Goal: Task Accomplishment & Management: Manage account settings

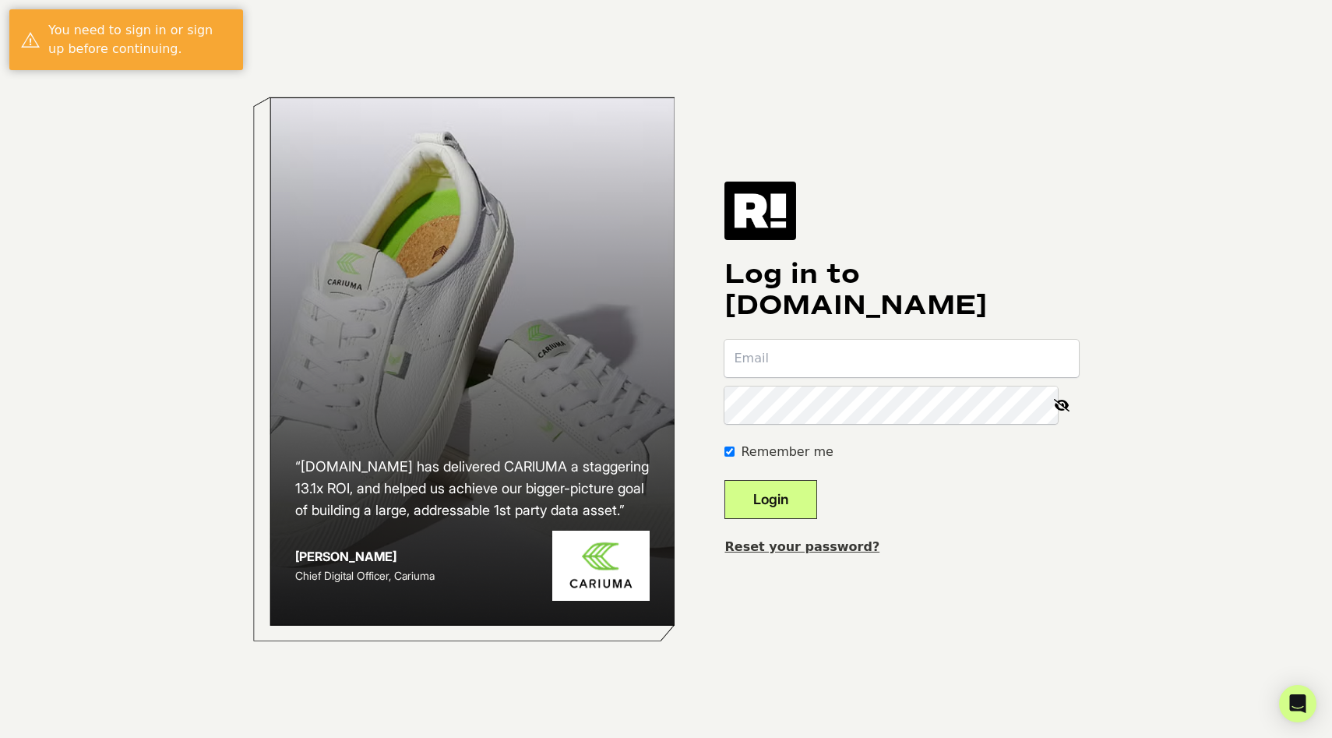
click at [891, 347] on input "email" at bounding box center [902, 358] width 354 height 37
click at [753, 458] on div "Remember me" at bounding box center [902, 452] width 354 height 19
click at [735, 455] on input "Remember me" at bounding box center [730, 451] width 10 height 10
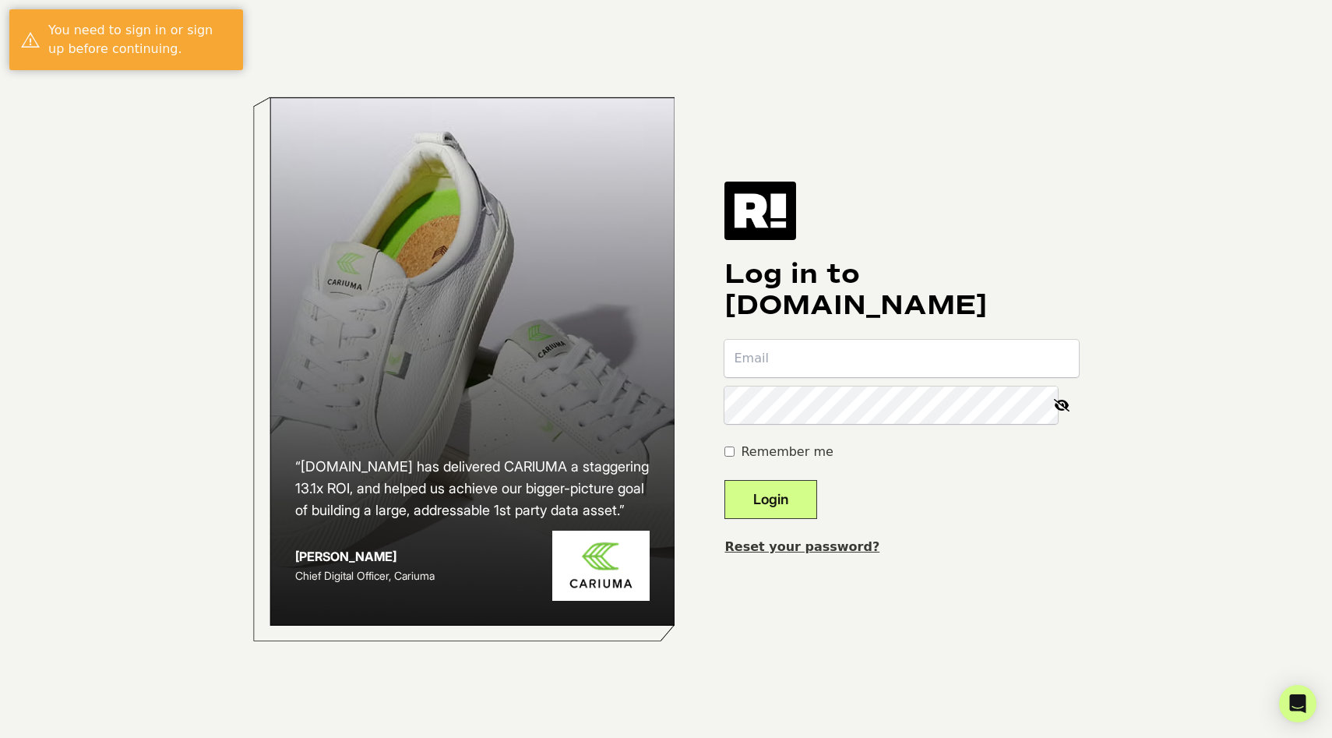
checkbox input "true"
click at [809, 354] on input "email" at bounding box center [902, 358] width 354 height 37
type input "[PERSON_NAME][EMAIL_ADDRESS][DOMAIN_NAME]"
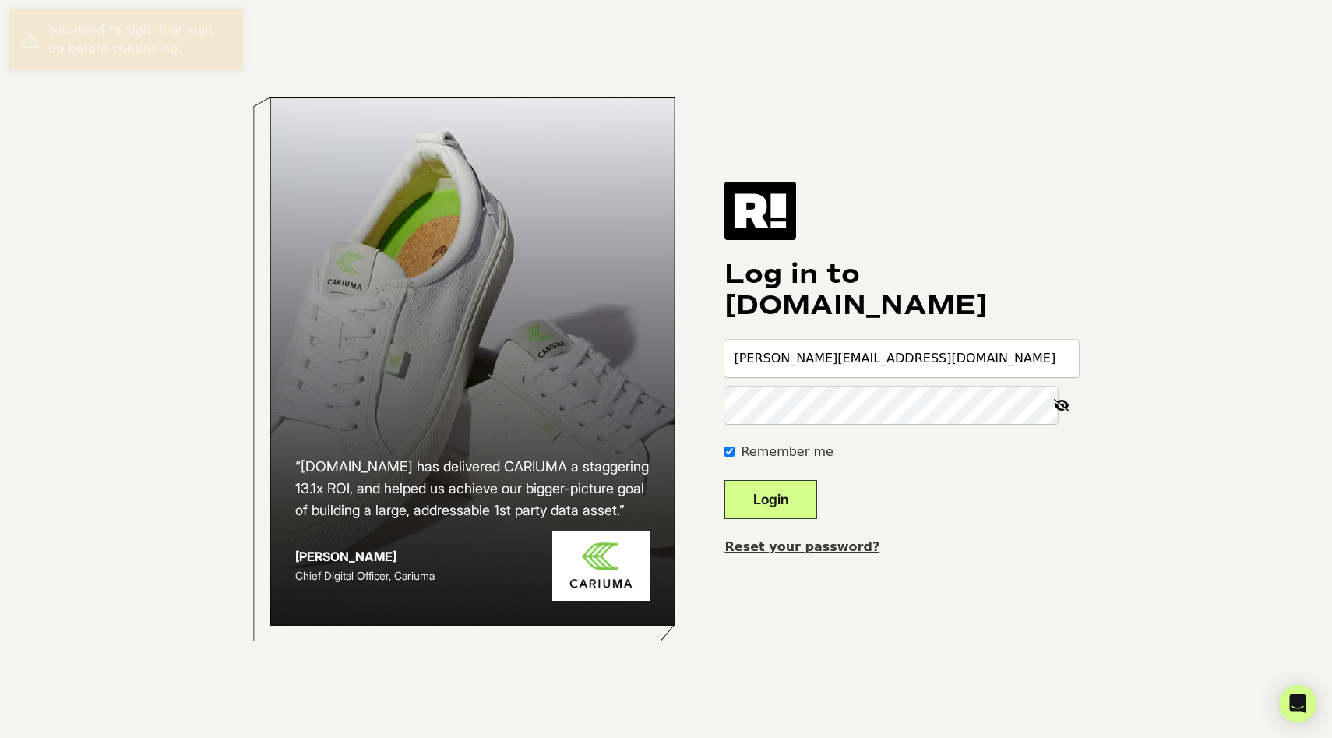
click at [725, 480] on button "Login" at bounding box center [771, 499] width 93 height 39
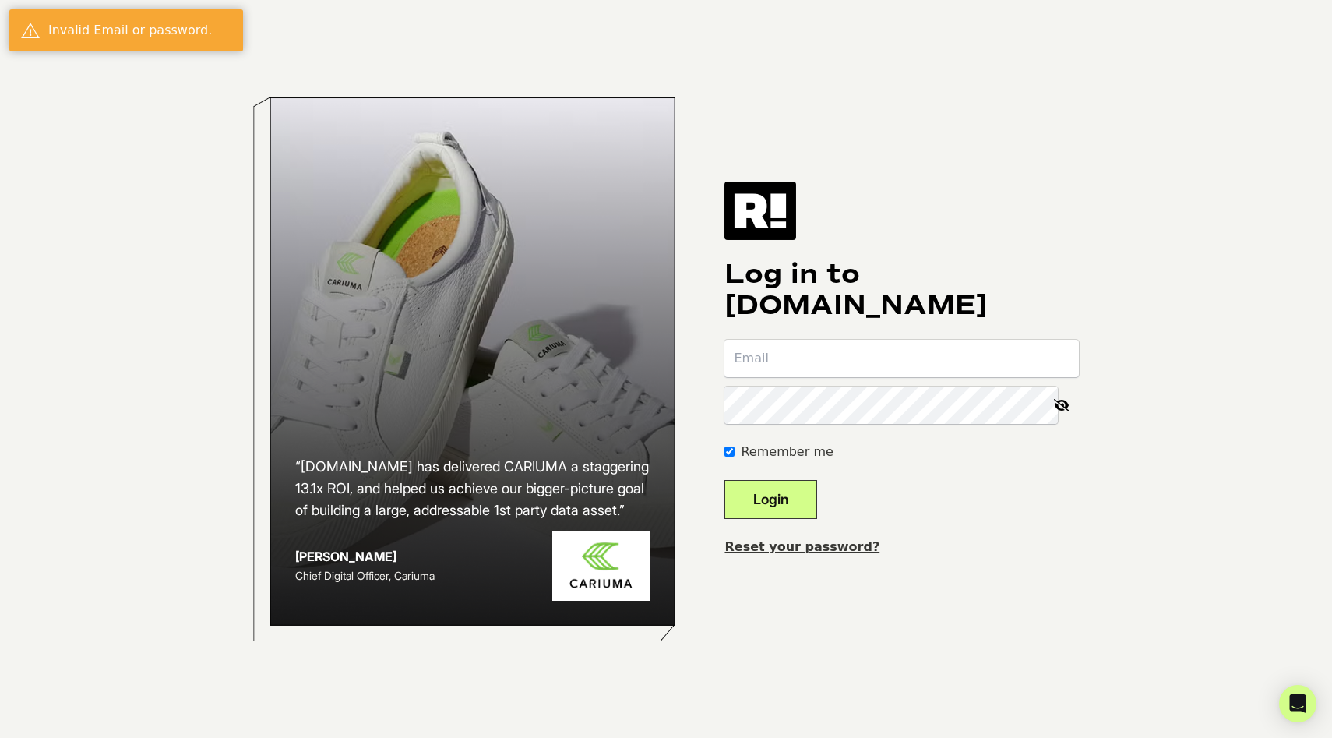
click at [832, 543] on link "Reset your password?" at bounding box center [802, 546] width 155 height 15
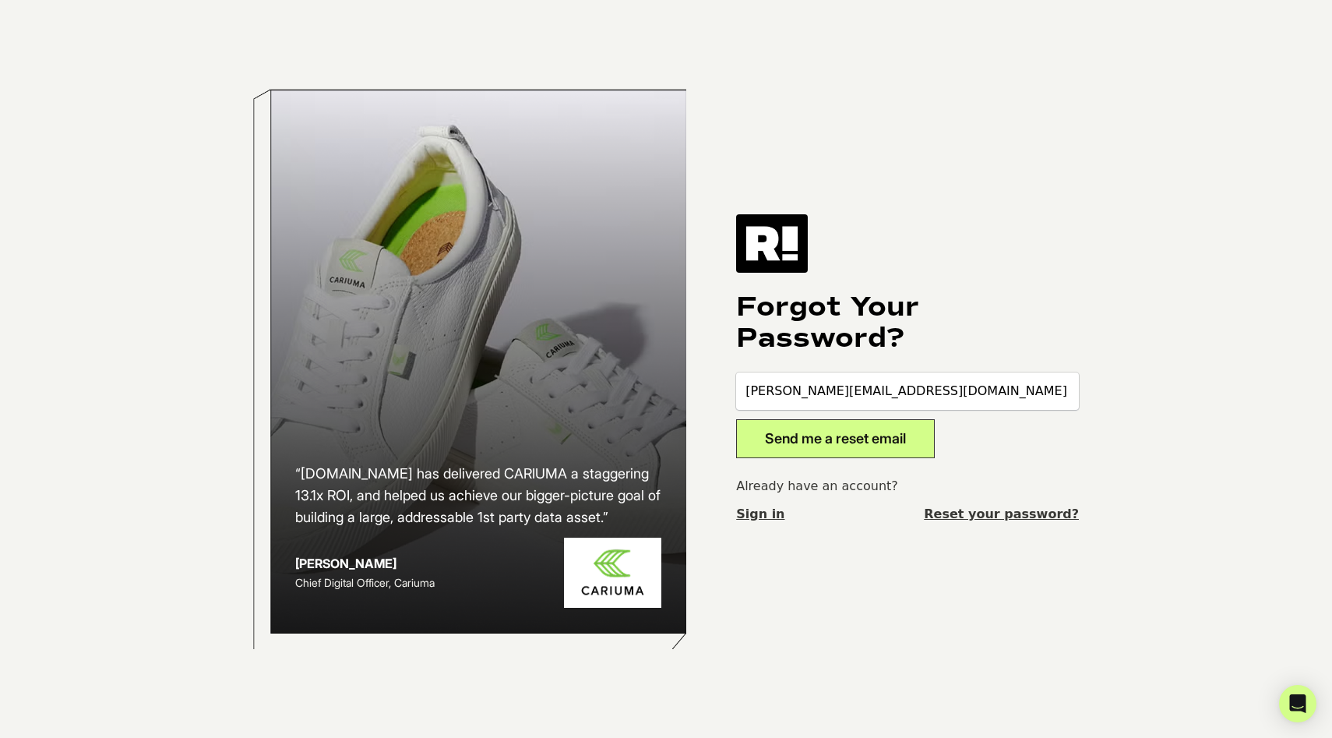
type input "[PERSON_NAME][EMAIL_ADDRESS][DOMAIN_NAME]"
click at [736, 419] on button "Send me a reset email" at bounding box center [835, 438] width 199 height 39
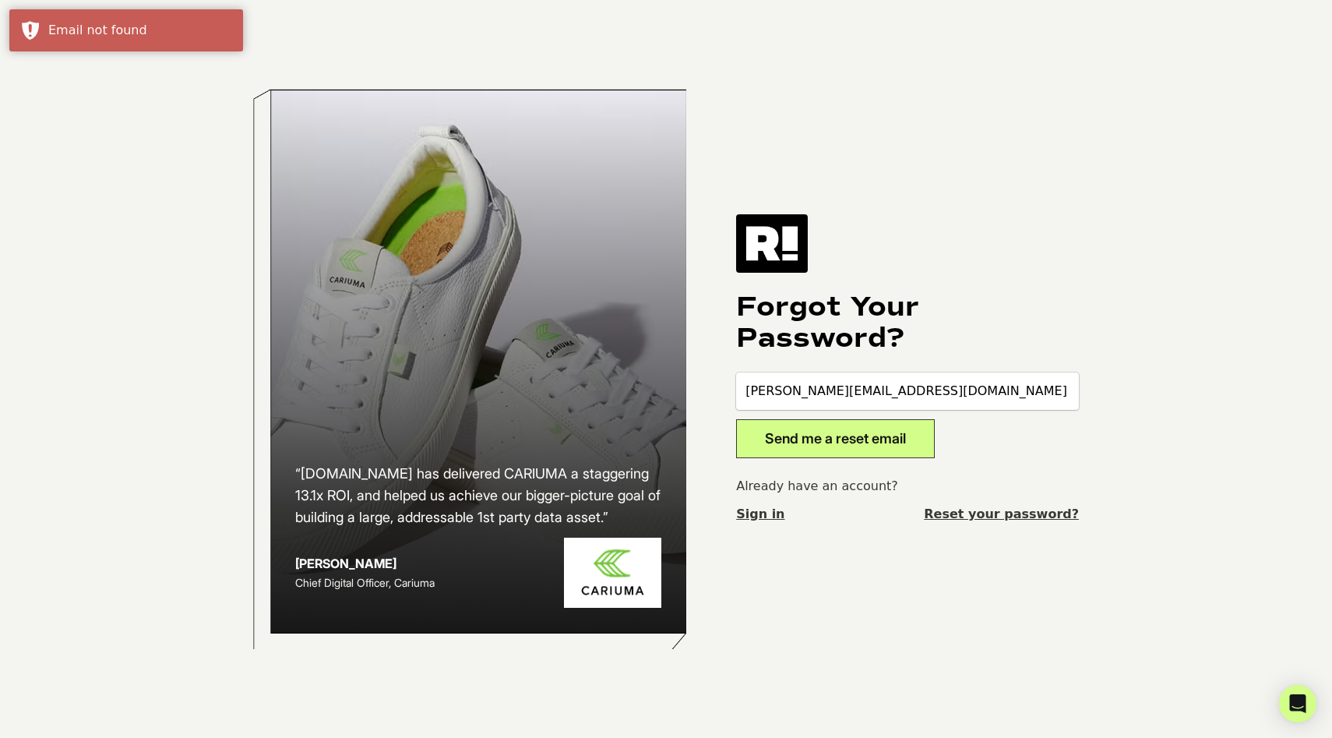
type input "[PERSON_NAME][EMAIL_ADDRESS][DOMAIN_NAME]"
click at [845, 429] on button "Send me a reset email" at bounding box center [835, 438] width 199 height 39
